Goal: Task Accomplishment & Management: Manage account settings

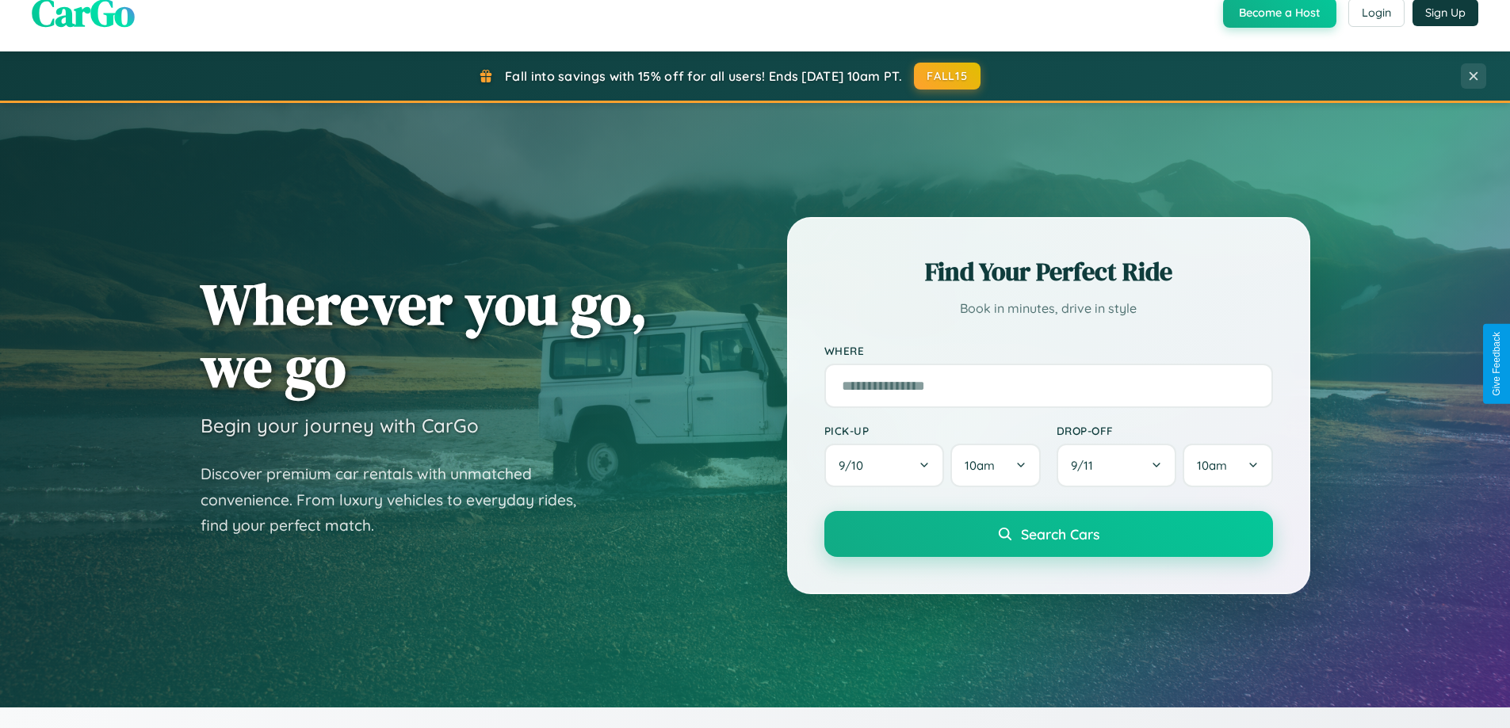
scroll to position [1090, 0]
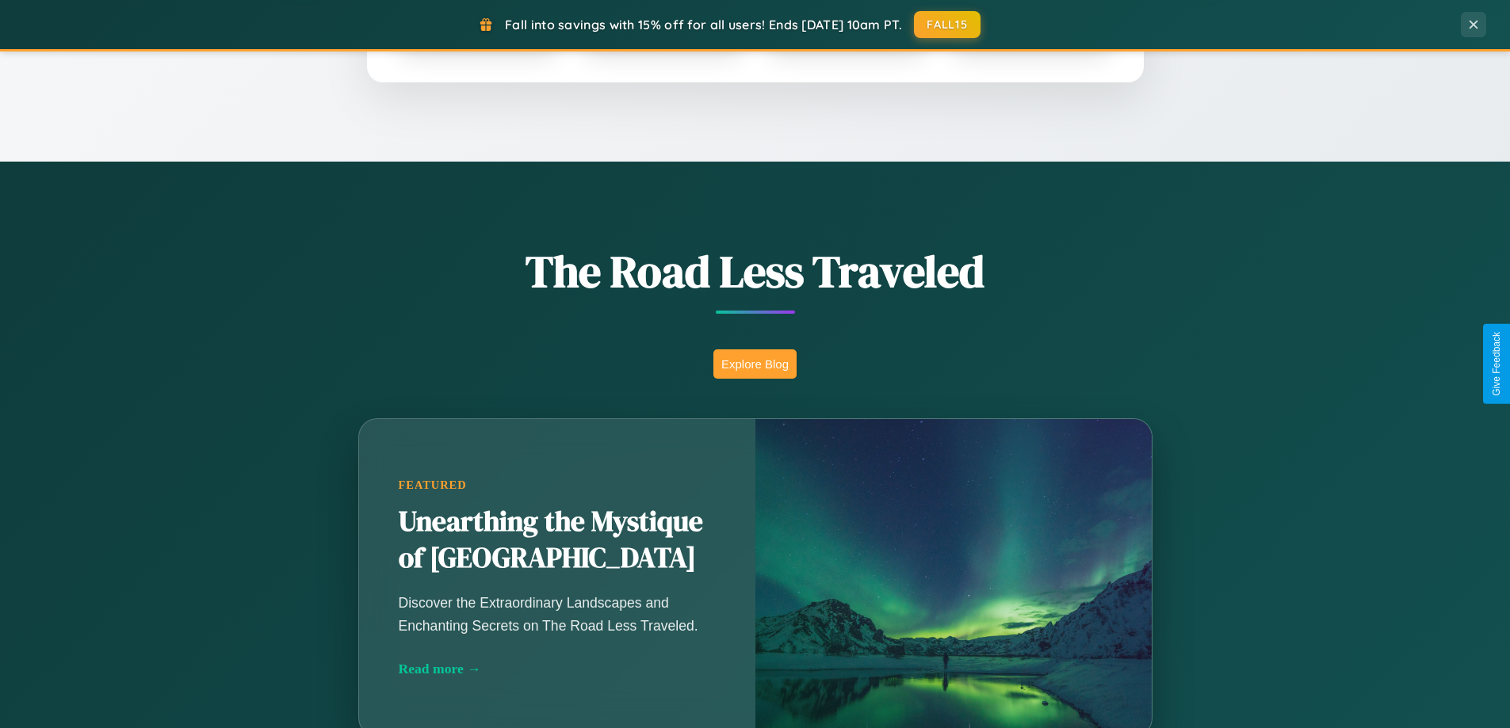
click at [754, 364] on button "Explore Blog" at bounding box center [754, 363] width 83 height 29
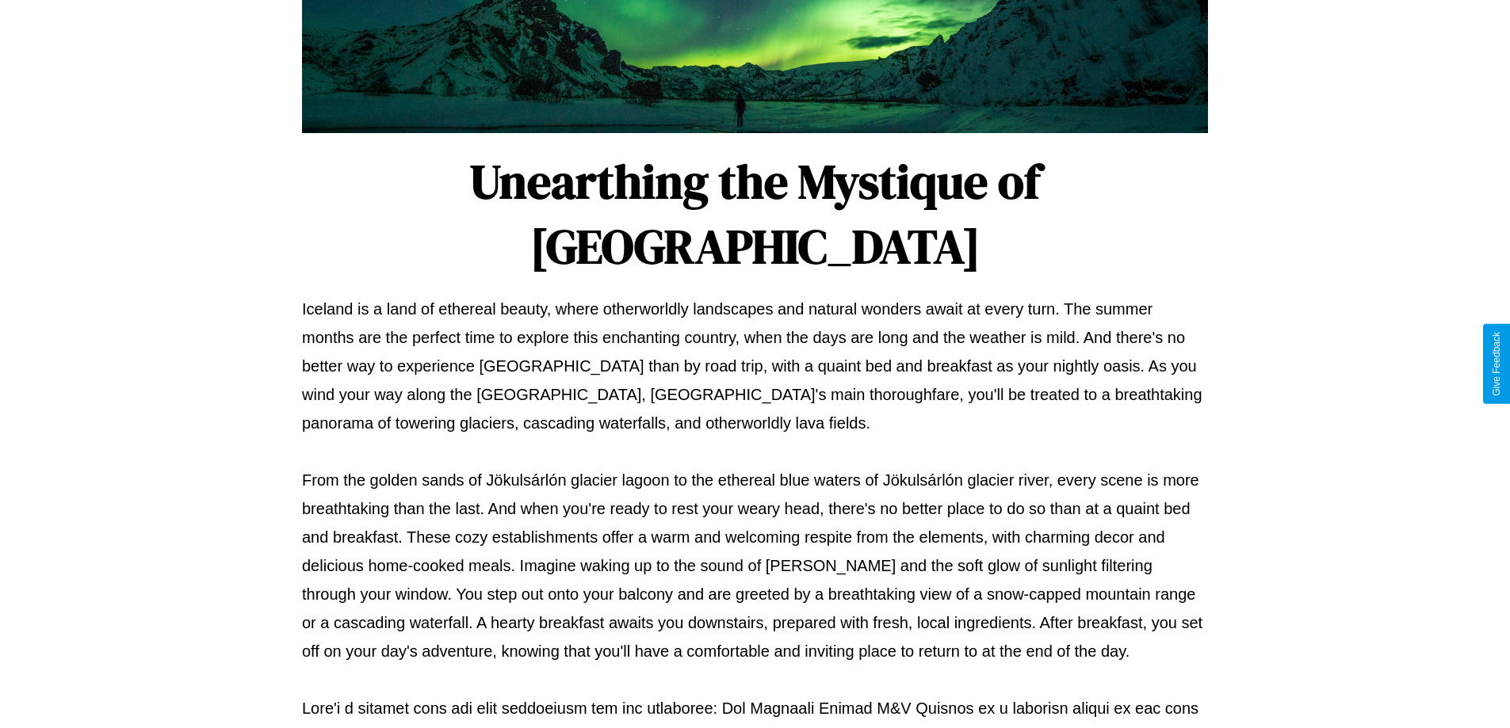
scroll to position [513, 0]
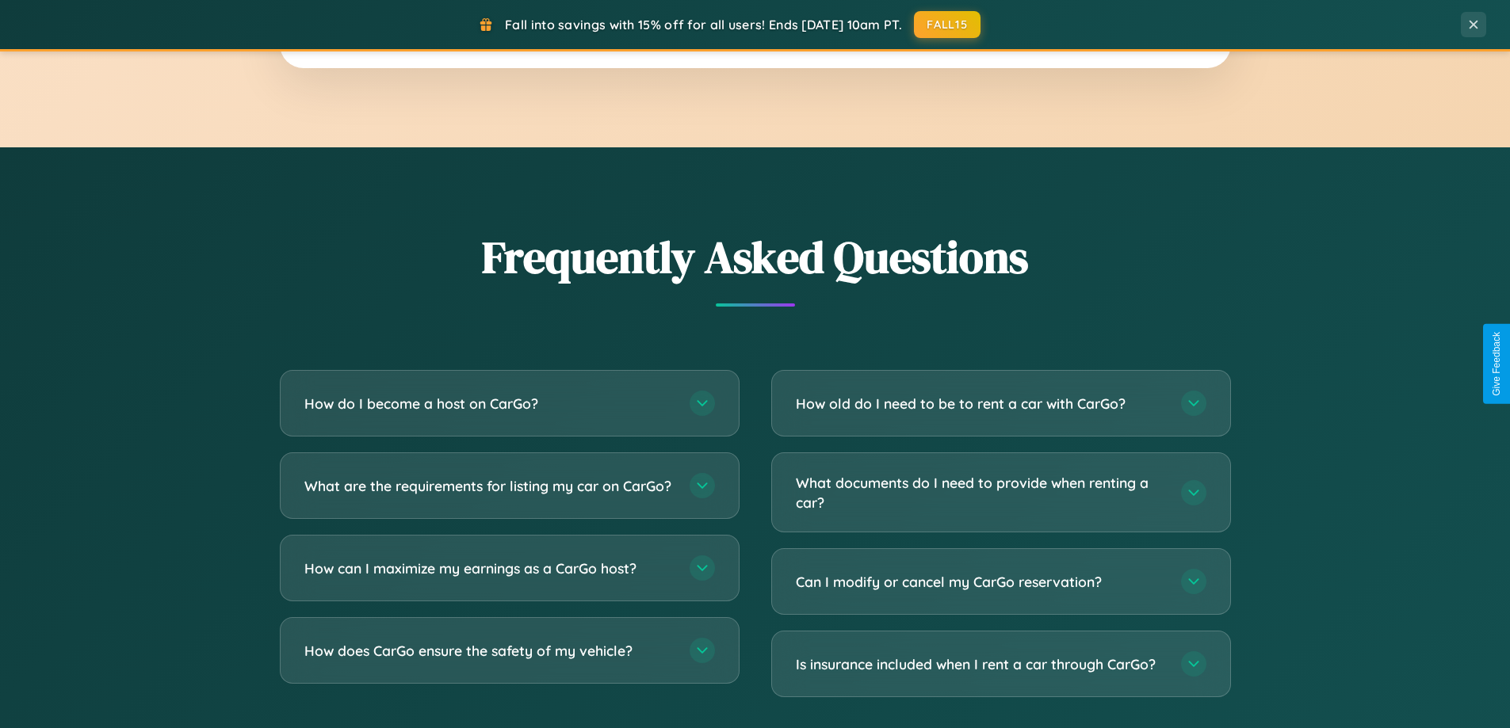
scroll to position [3049, 0]
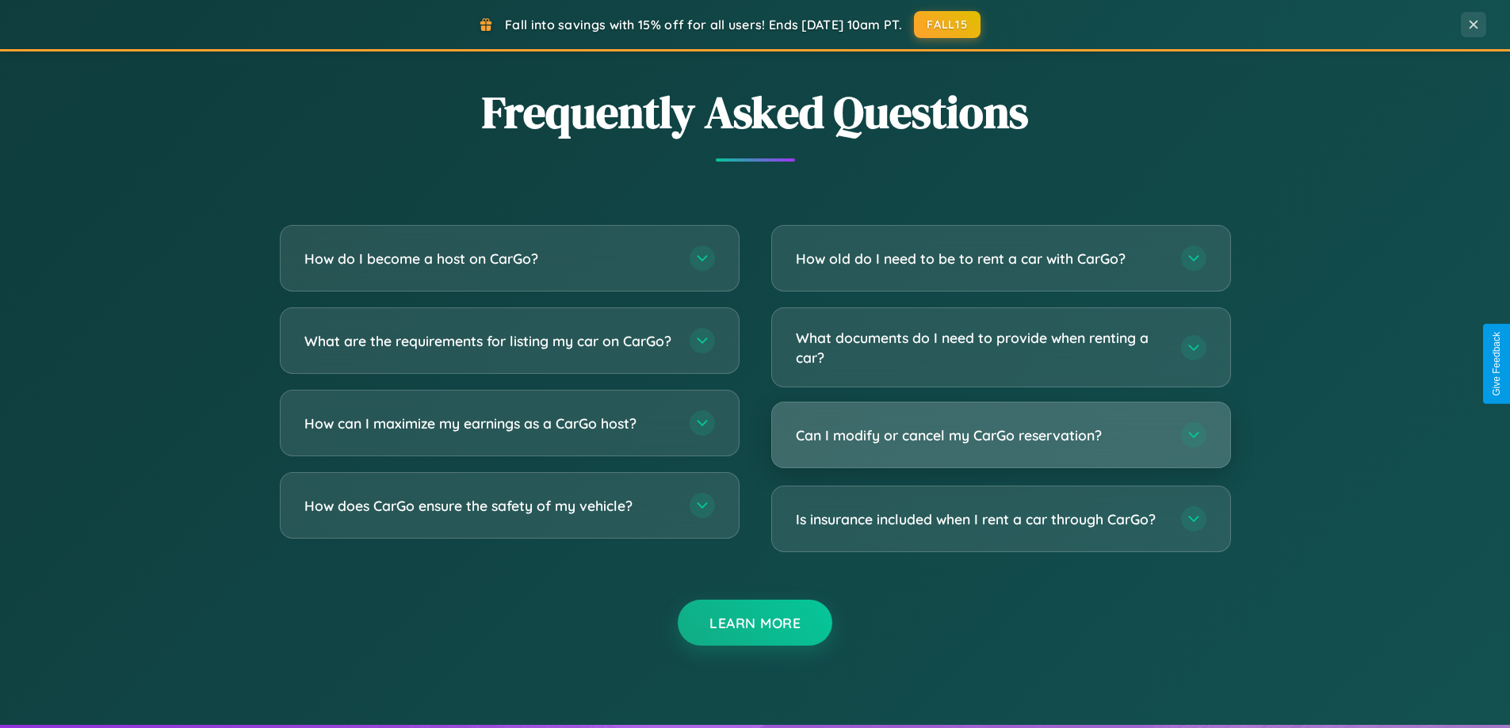
click at [1000, 435] on h3 "Can I modify or cancel my CarGo reservation?" at bounding box center [980, 436] width 369 height 20
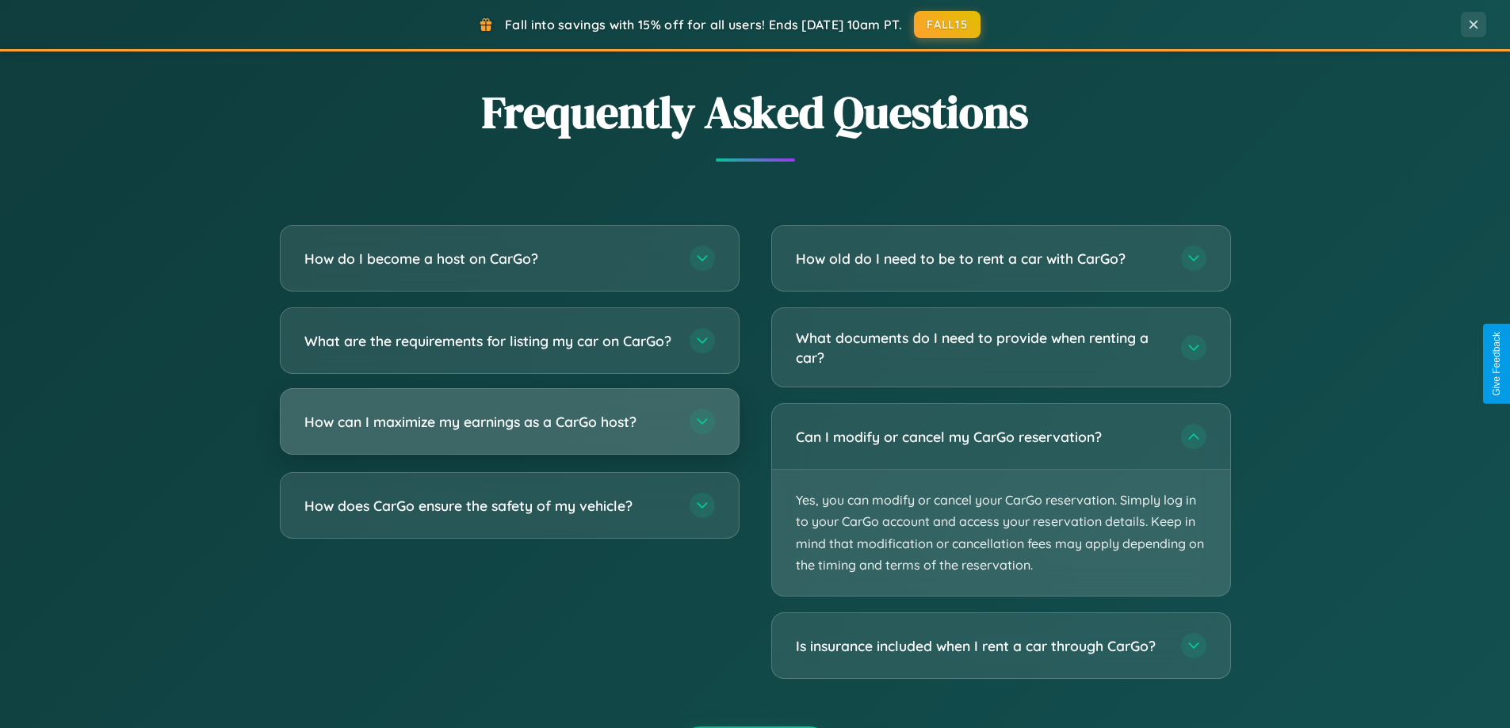
click at [509, 432] on h3 "How can I maximize my earnings as a CarGo host?" at bounding box center [488, 422] width 369 height 20
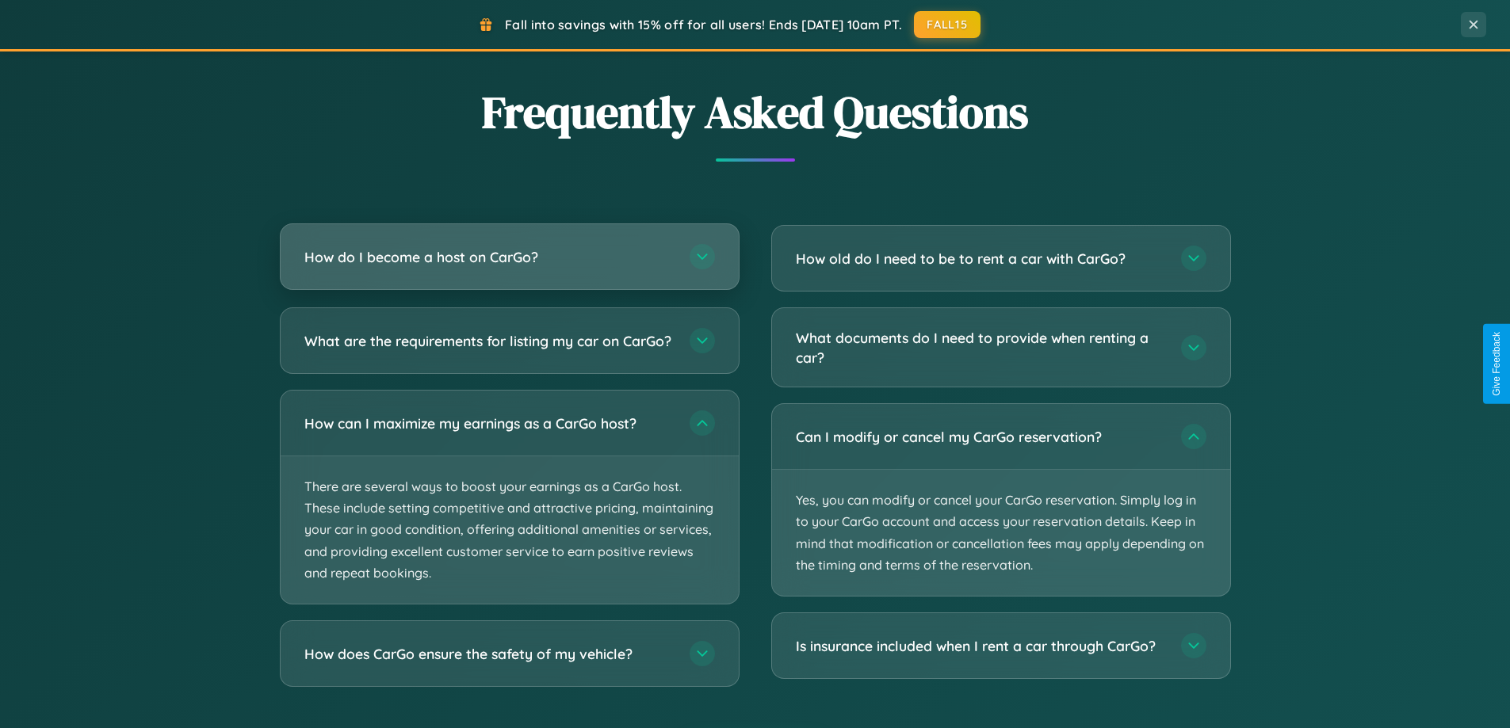
click at [509, 257] on h3 "How do I become a host on CarGo?" at bounding box center [488, 257] width 369 height 20
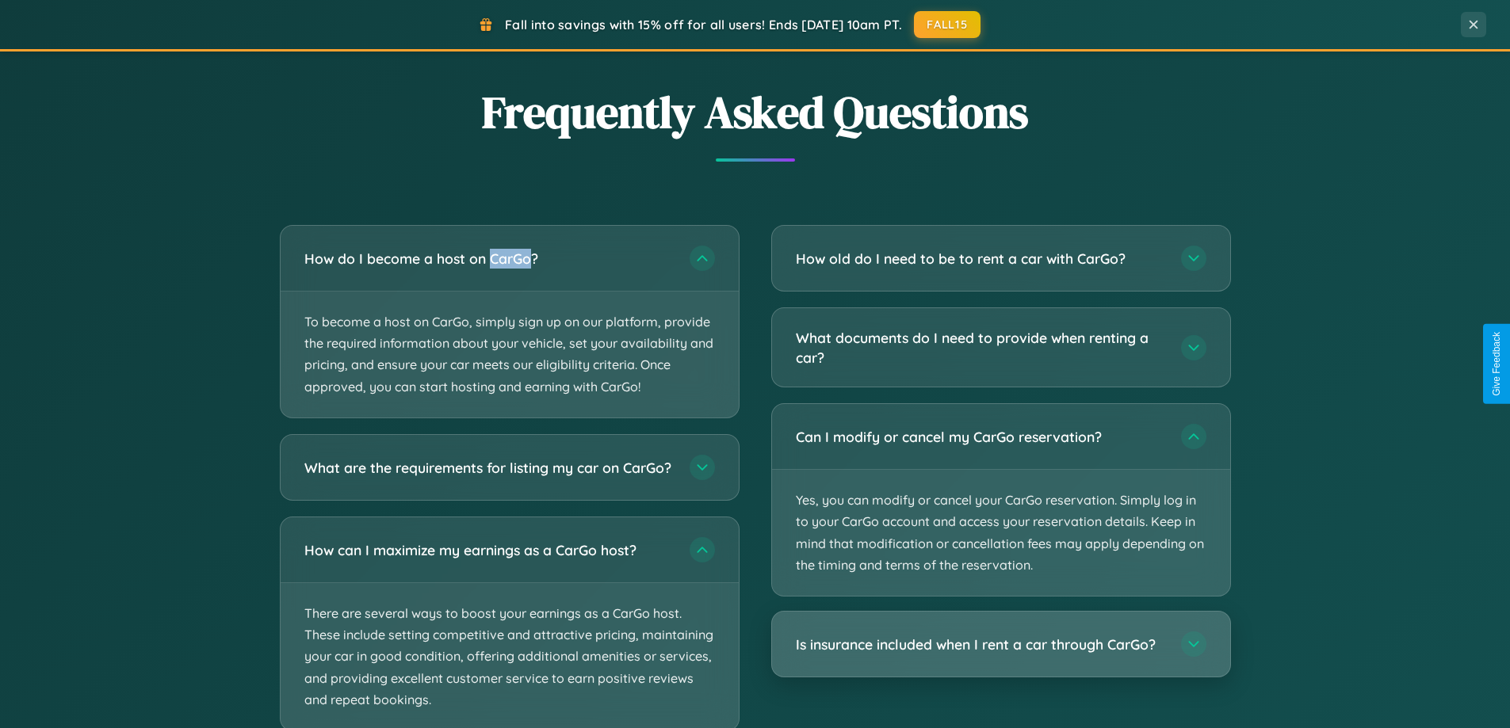
click at [1000, 645] on h3 "Is insurance included when I rent a car through CarGo?" at bounding box center [980, 645] width 369 height 20
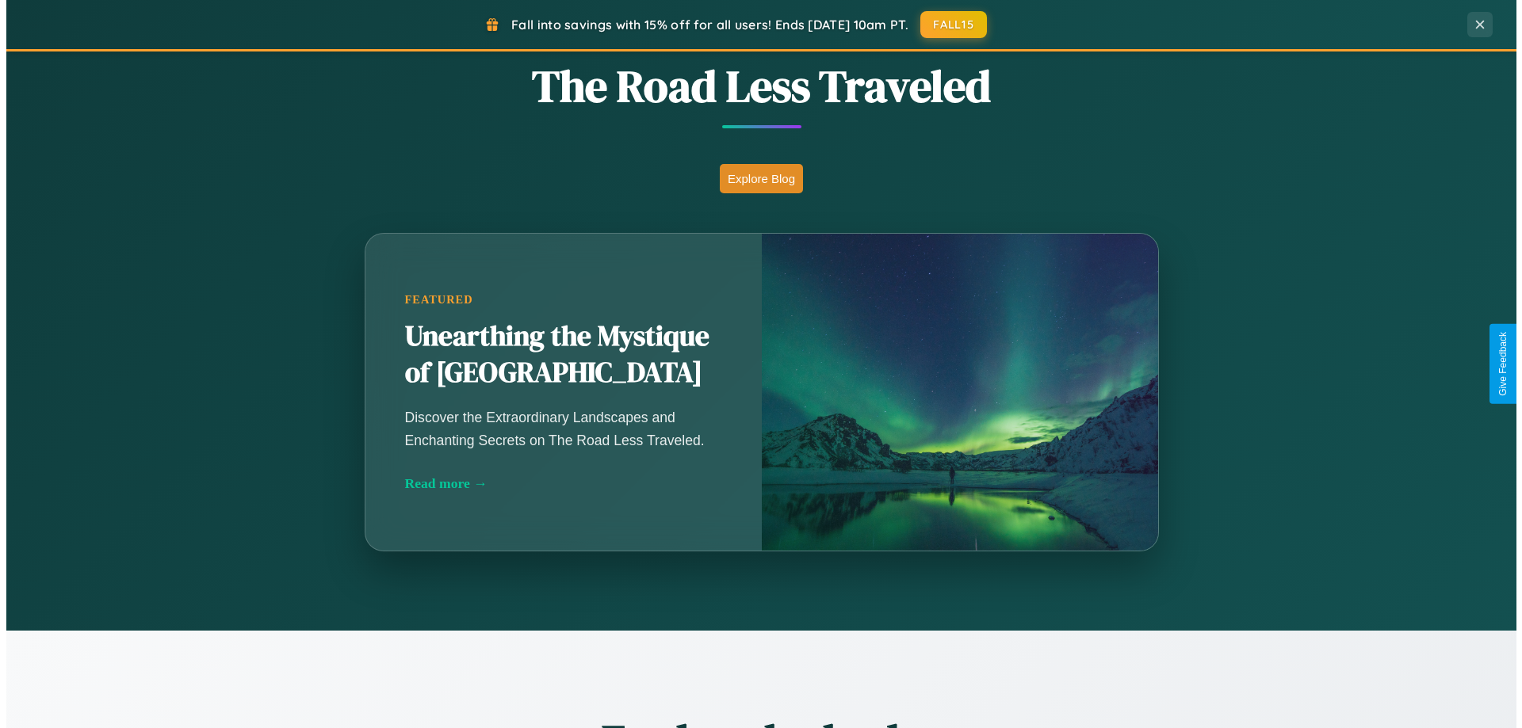
scroll to position [0, 0]
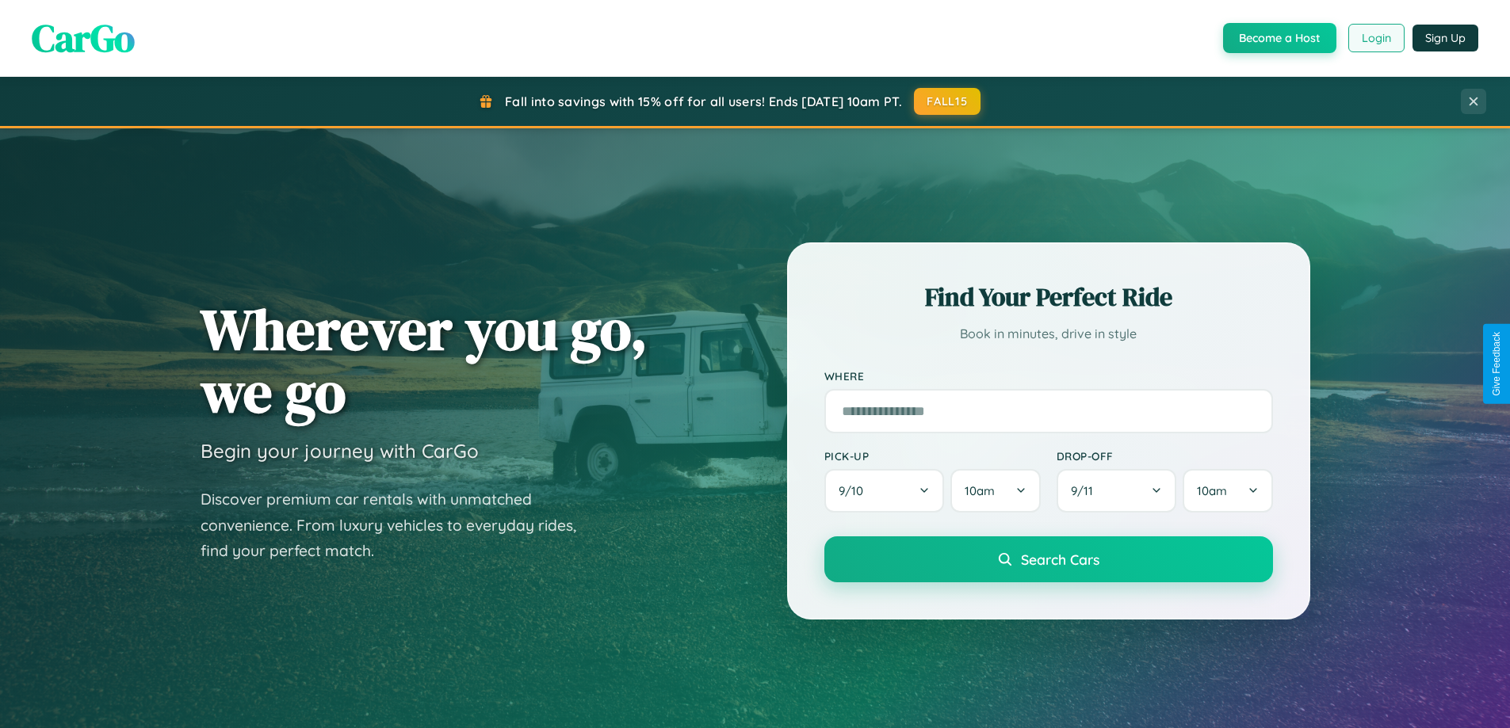
click at [1375, 38] on button "Login" at bounding box center [1376, 38] width 56 height 29
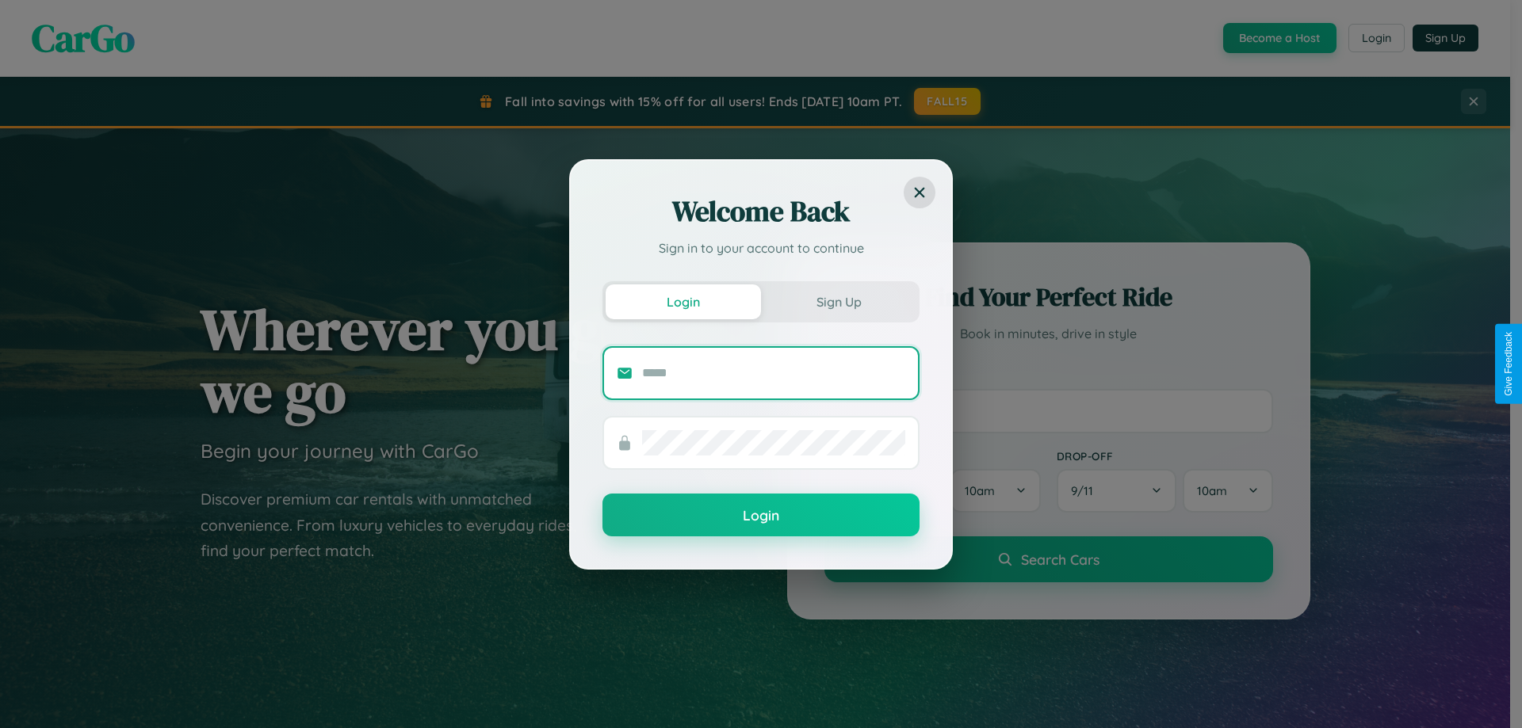
click at [773, 372] on input "text" at bounding box center [773, 373] width 263 height 25
type input "**********"
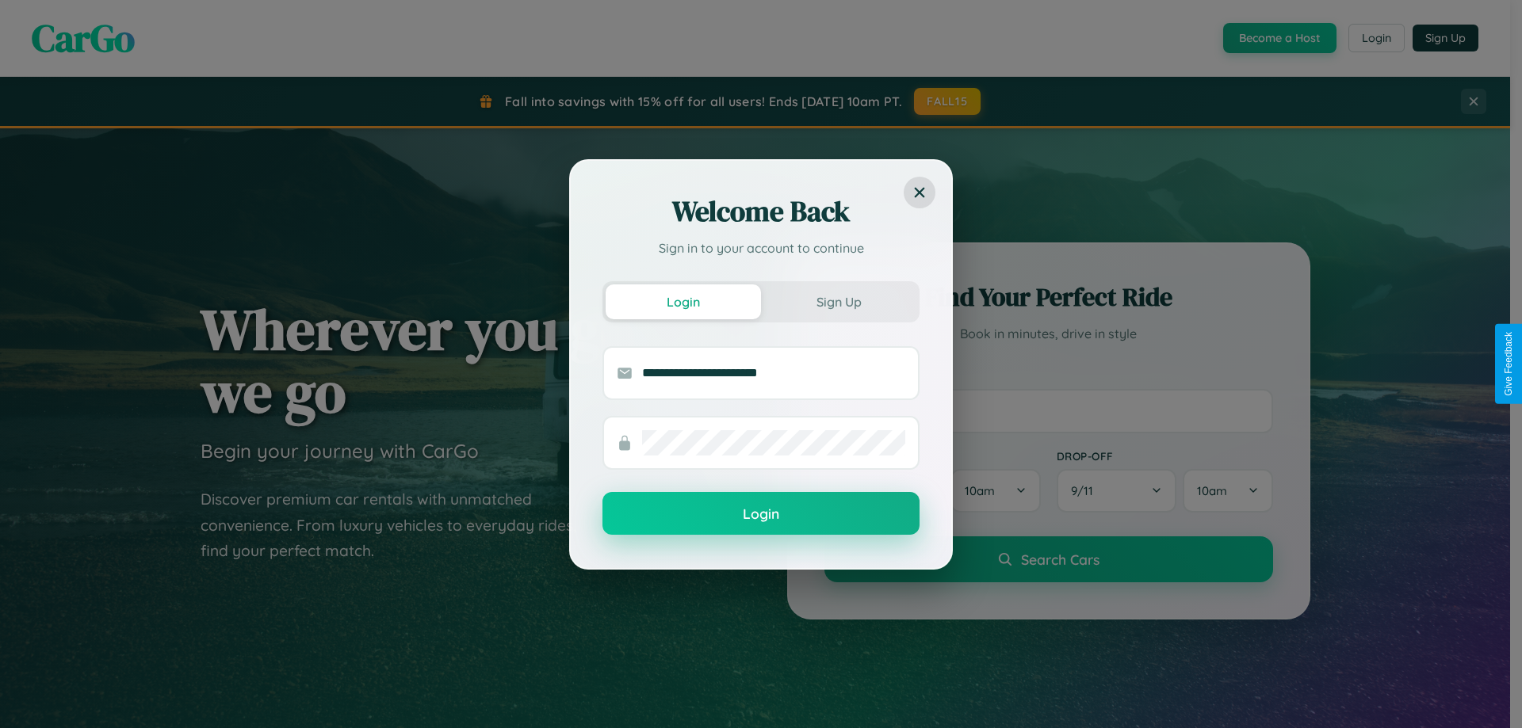
click at [761, 514] on button "Login" at bounding box center [760, 513] width 317 height 43
